Goal: Task Accomplishment & Management: Use online tool/utility

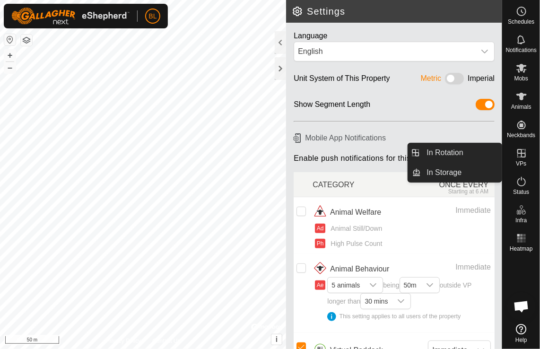
click at [521, 159] on es-virtualpaddocks-svg-icon at bounding box center [521, 153] width 17 height 15
click at [455, 150] on link "In Rotation" at bounding box center [461, 152] width 81 height 19
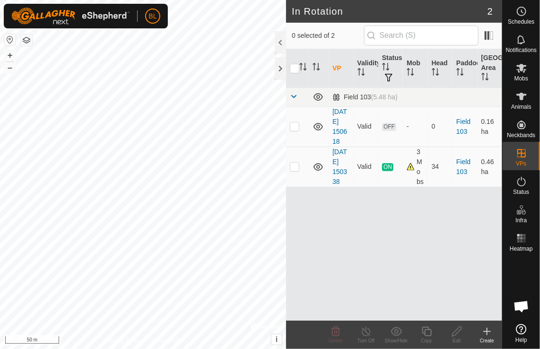
click at [488, 332] on icon at bounding box center [487, 331] width 11 height 11
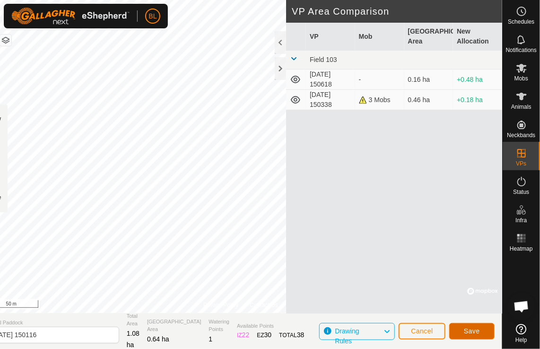
click at [469, 330] on span "Save" at bounding box center [472, 331] width 16 height 8
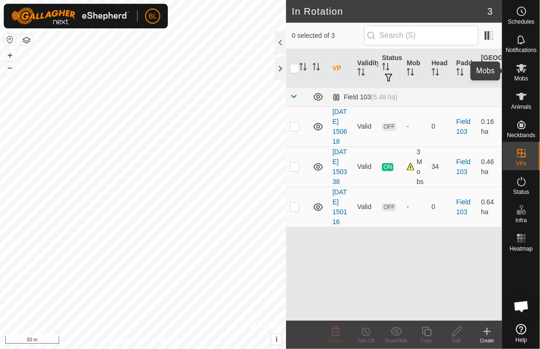
click at [522, 66] on icon at bounding box center [522, 68] width 10 height 9
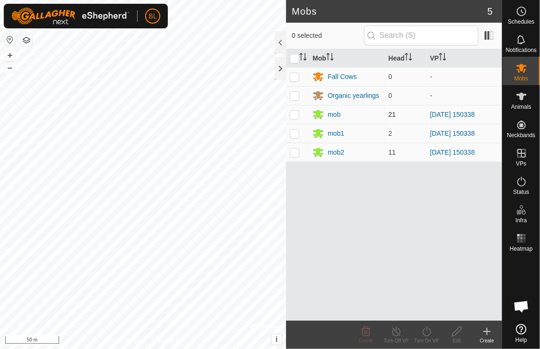
click at [299, 113] on td at bounding box center [297, 114] width 23 height 19
checkbox input "true"
click at [293, 130] on p-checkbox at bounding box center [294, 134] width 9 height 8
checkbox input "true"
click at [296, 157] on td at bounding box center [297, 152] width 23 height 19
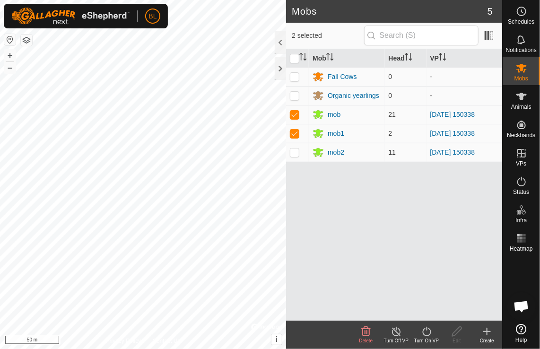
checkbox input "true"
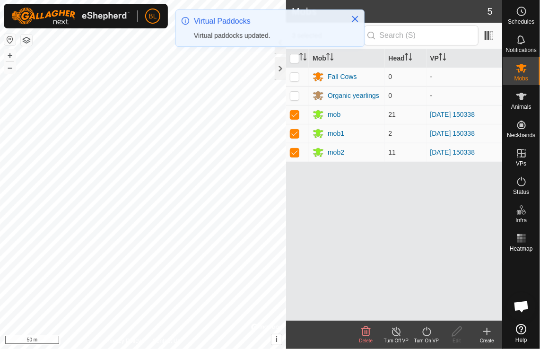
click at [429, 336] on icon at bounding box center [427, 331] width 12 height 11
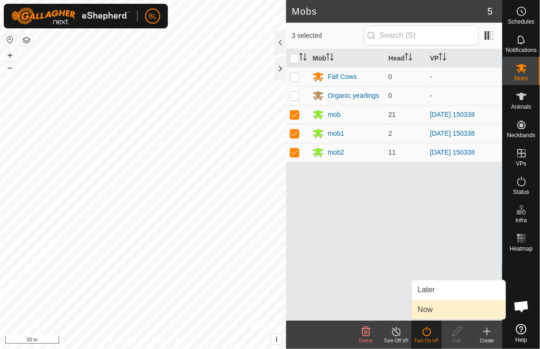
click at [429, 311] on link "Now" at bounding box center [459, 309] width 94 height 19
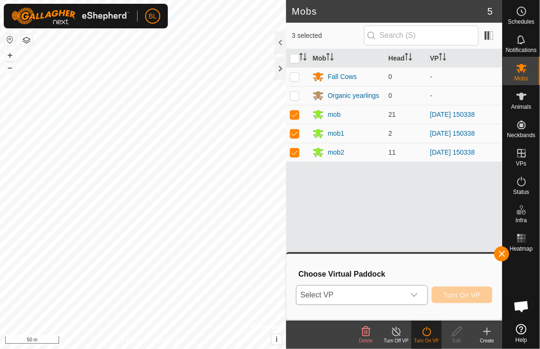
click at [418, 294] on icon "dropdown trigger" at bounding box center [414, 295] width 7 height 4
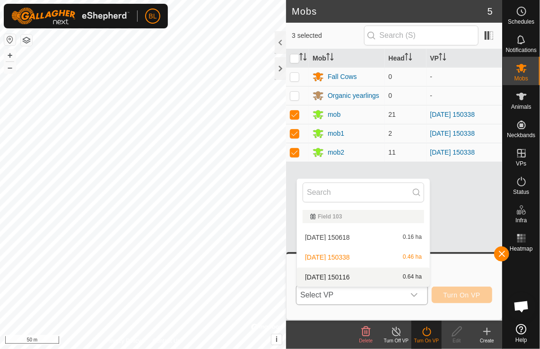
click at [354, 278] on li "[DATE] 150116 0.64 ha" at bounding box center [363, 277] width 133 height 19
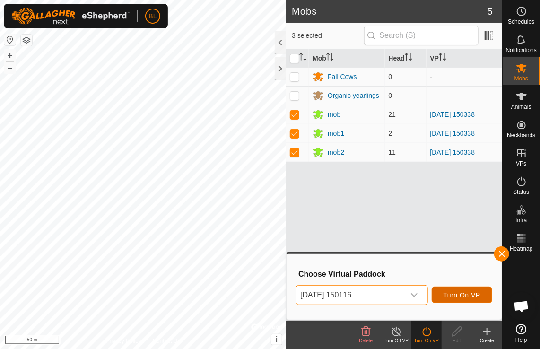
click at [446, 291] on span "Turn On VP" at bounding box center [462, 295] width 37 height 8
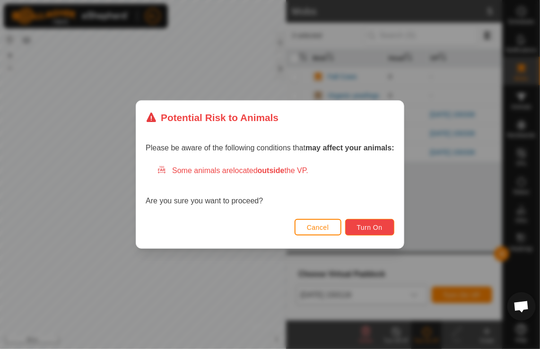
click at [368, 226] on span "Turn On" at bounding box center [370, 228] width 26 height 8
